Goal: Task Accomplishment & Management: Complete application form

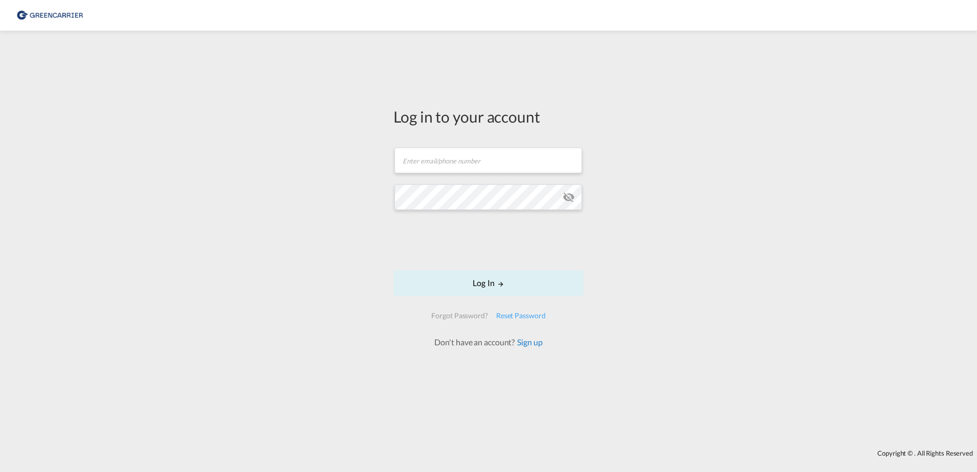
click at [532, 339] on link "Sign up" at bounding box center [529, 342] width 28 height 10
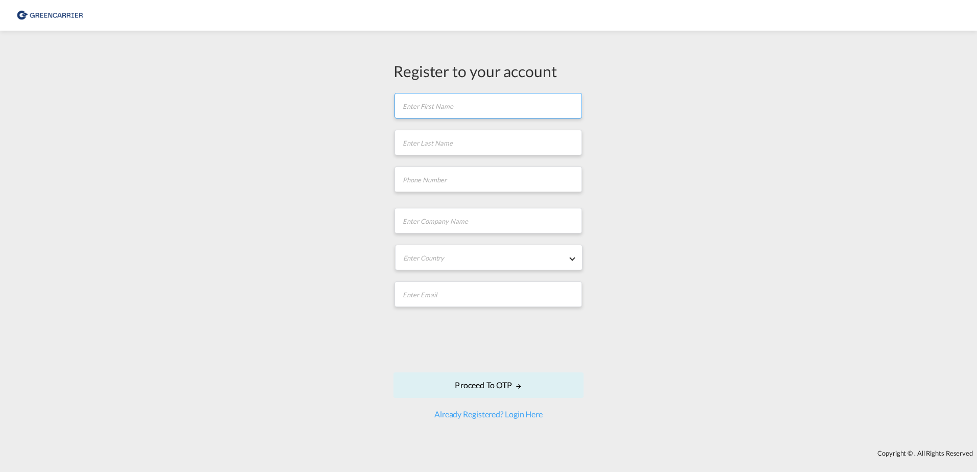
click at [532, 109] on input "text" at bounding box center [489, 106] width 188 height 26
type input "[PERSON_NAME]"
type input "Nordenstahl"
type input "[PHONE_NUMBER]"
click at [489, 229] on input "text" at bounding box center [489, 221] width 188 height 26
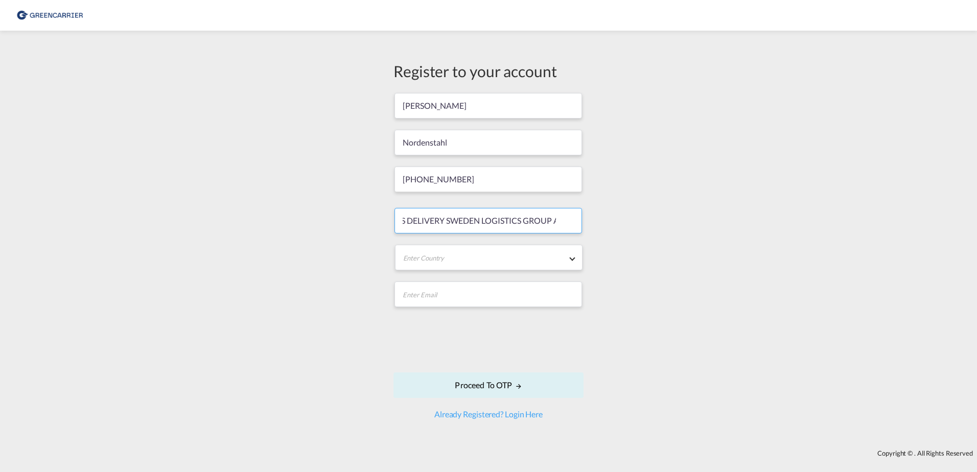
scroll to position [0, 41]
type input "EXPRESS DELIVERY SWEDEN LOGISTICS GROUP AB"
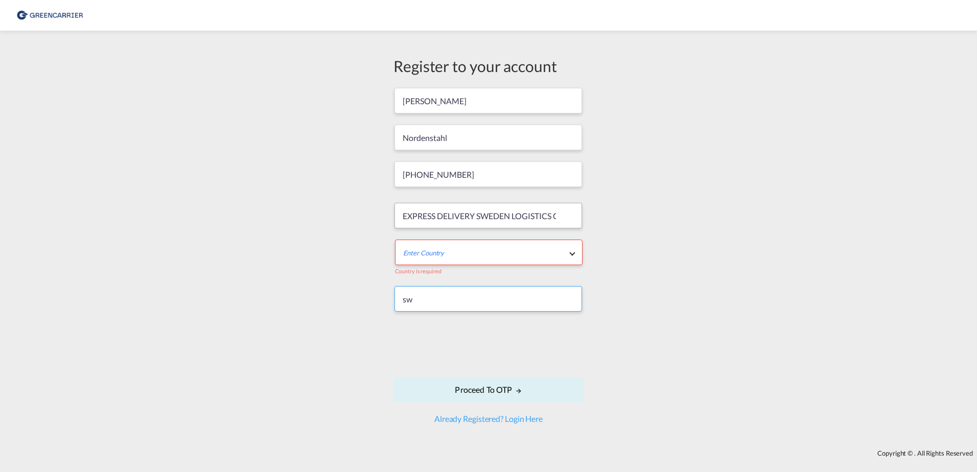
type input "s"
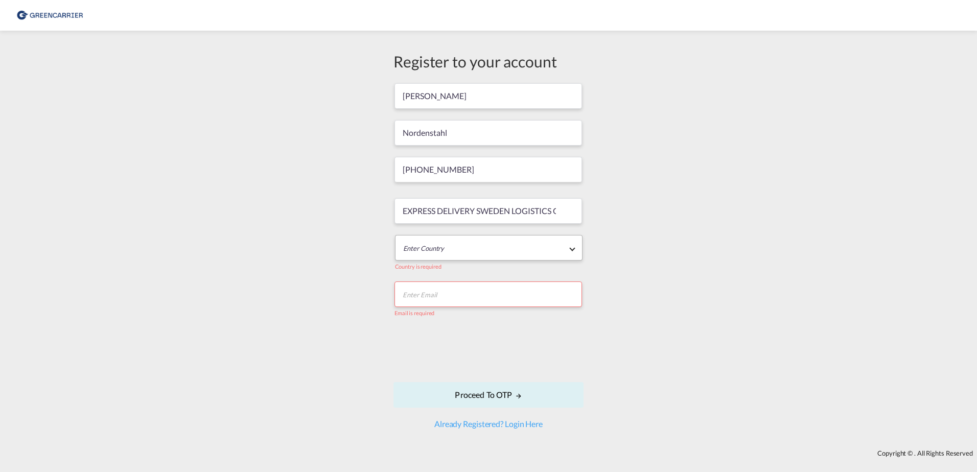
click at [570, 254] on md-select "Enter Country [GEOGRAPHIC_DATA] [GEOGRAPHIC_DATA] [GEOGRAPHIC_DATA] [US_STATE] …" at bounding box center [489, 248] width 188 height 26
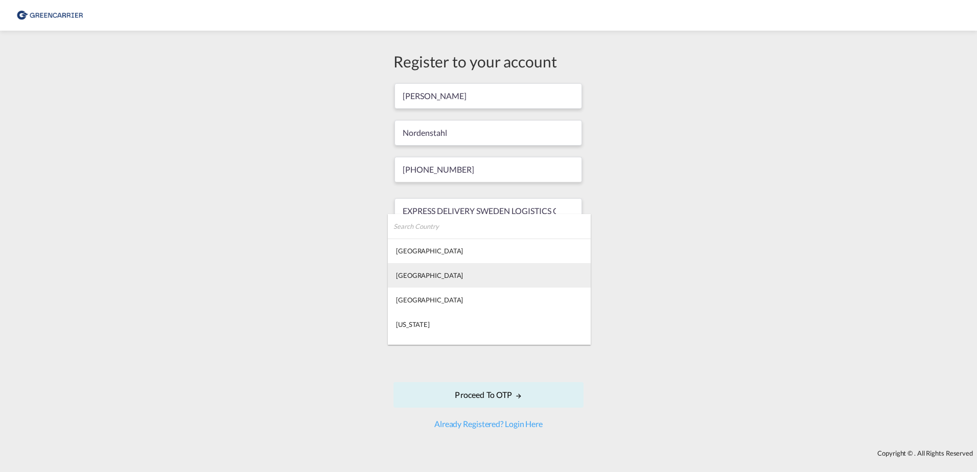
type md-option "[GEOGRAPHIC_DATA]"
type md-option "Saint Barthélemy"
type md-option "[GEOGRAPHIC_DATA]"
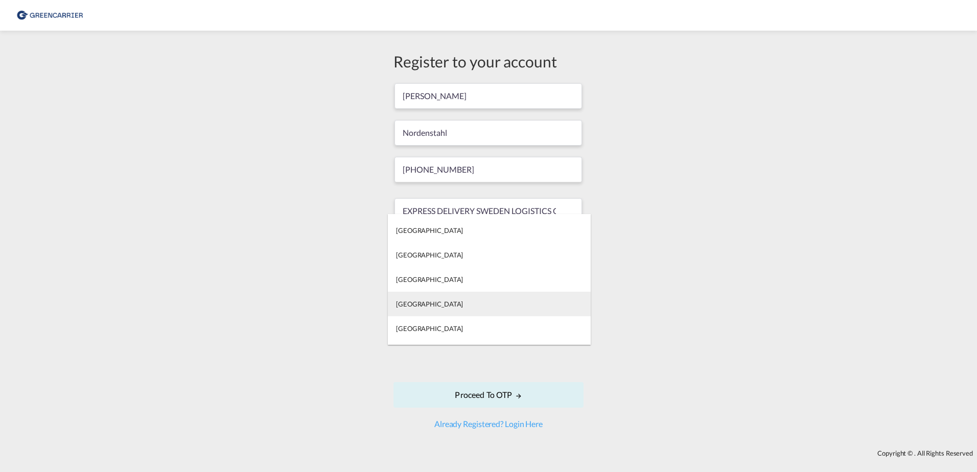
type md-option "[GEOGRAPHIC_DATA]"
click at [446, 301] on md-option "[GEOGRAPHIC_DATA]" at bounding box center [489, 304] width 203 height 25
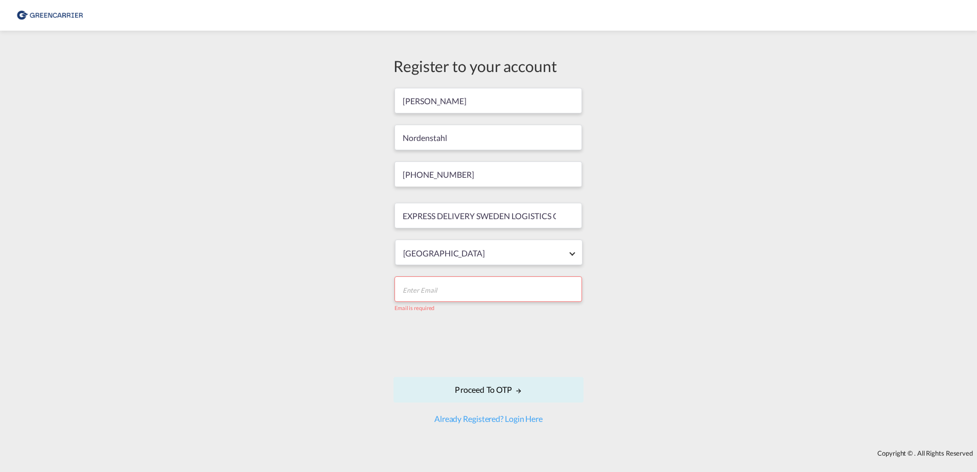
click at [465, 294] on input "email" at bounding box center [489, 290] width 188 height 26
type input "[PERSON_NAME][EMAIL_ADDRESS][DOMAIN_NAME]"
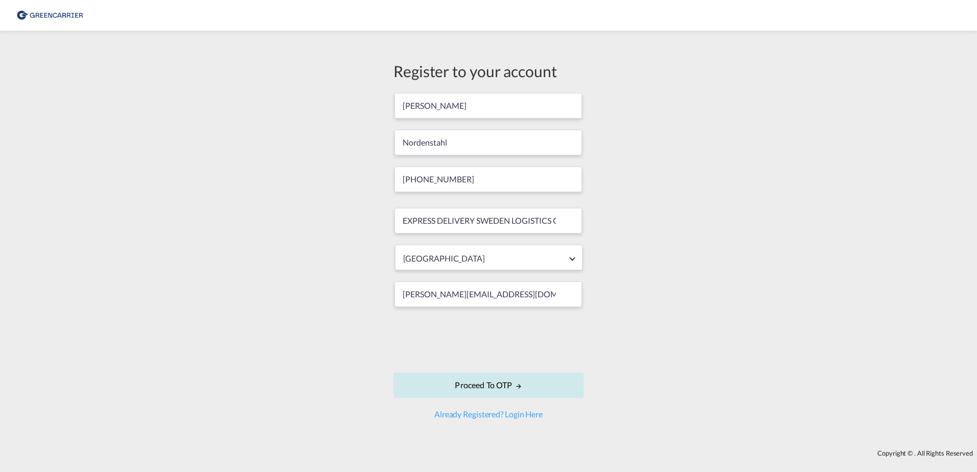
click at [488, 388] on button "Proceed to OTP" at bounding box center [489, 386] width 190 height 26
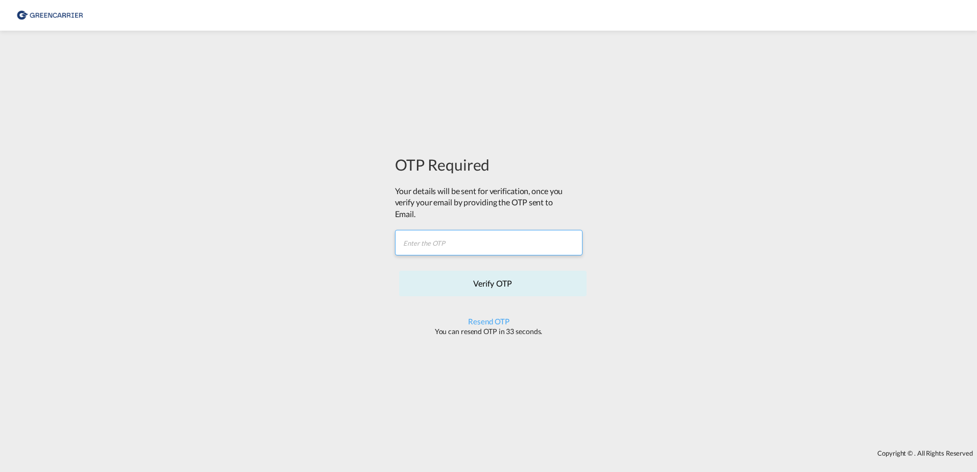
click at [530, 245] on input "text" at bounding box center [489, 243] width 188 height 26
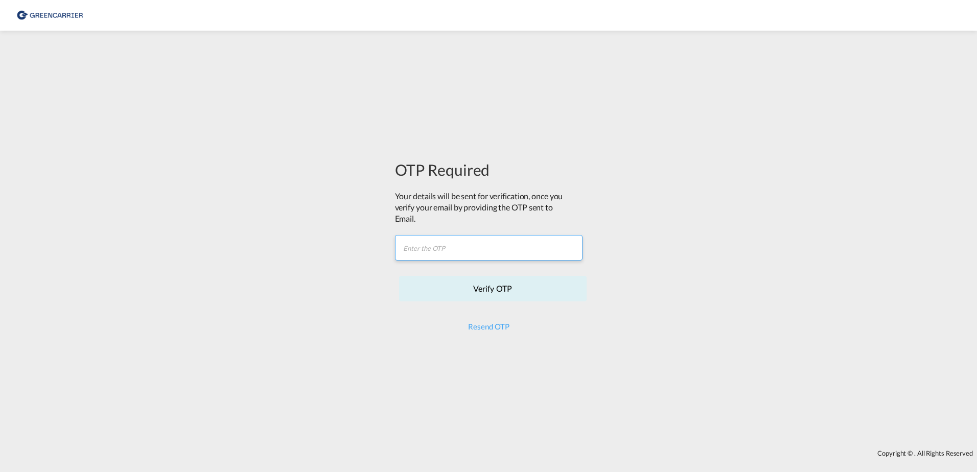
click at [430, 246] on input "text" at bounding box center [489, 248] width 188 height 26
paste input "58W6BG"
type input "58W6BG"
click at [502, 286] on button "Verify OTP" at bounding box center [493, 289] width 188 height 26
